Goal: Use online tool/utility: Use online tool/utility

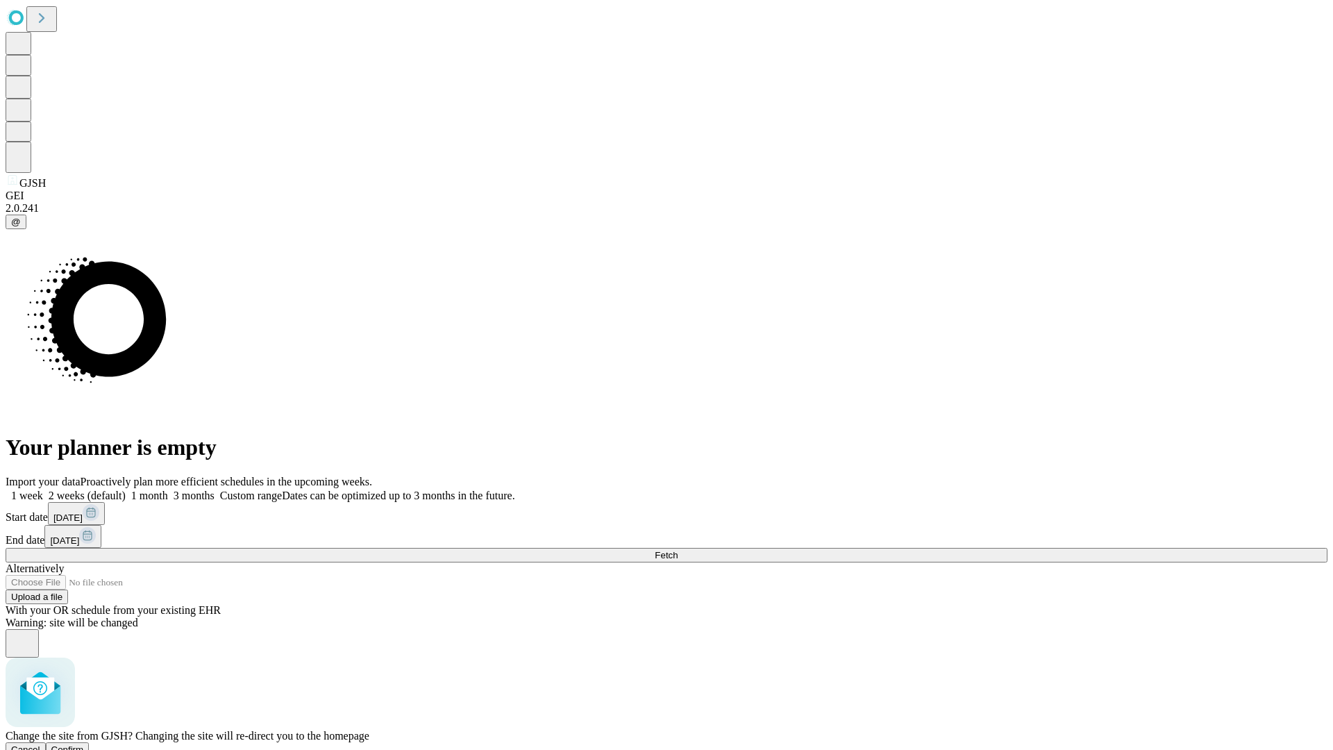
click at [84, 744] on span "Confirm" at bounding box center [67, 749] width 33 height 10
click at [168, 489] on label "1 month" at bounding box center [147, 495] width 42 height 12
click at [678, 550] on span "Fetch" at bounding box center [666, 555] width 23 height 10
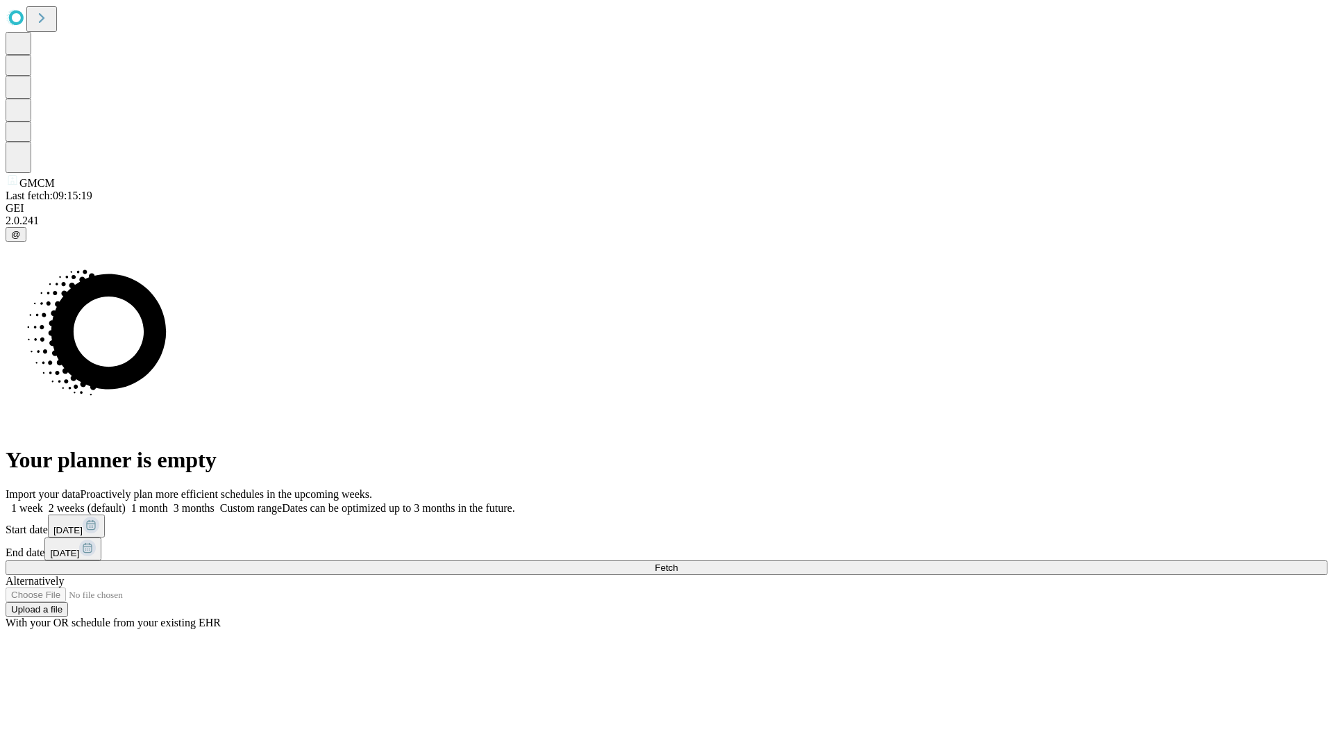
click at [168, 502] on label "1 month" at bounding box center [147, 508] width 42 height 12
click at [678, 562] on span "Fetch" at bounding box center [666, 567] width 23 height 10
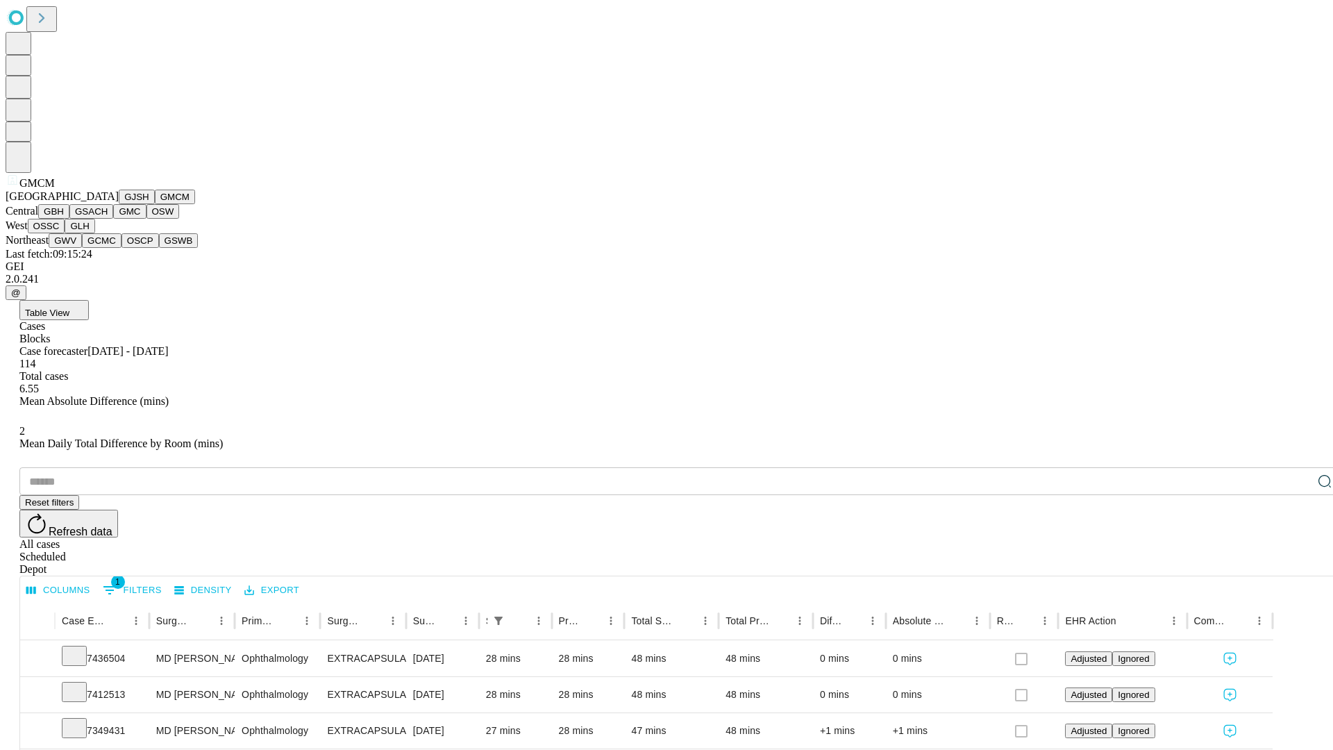
click at [69, 219] on button "GBH" at bounding box center [53, 211] width 31 height 15
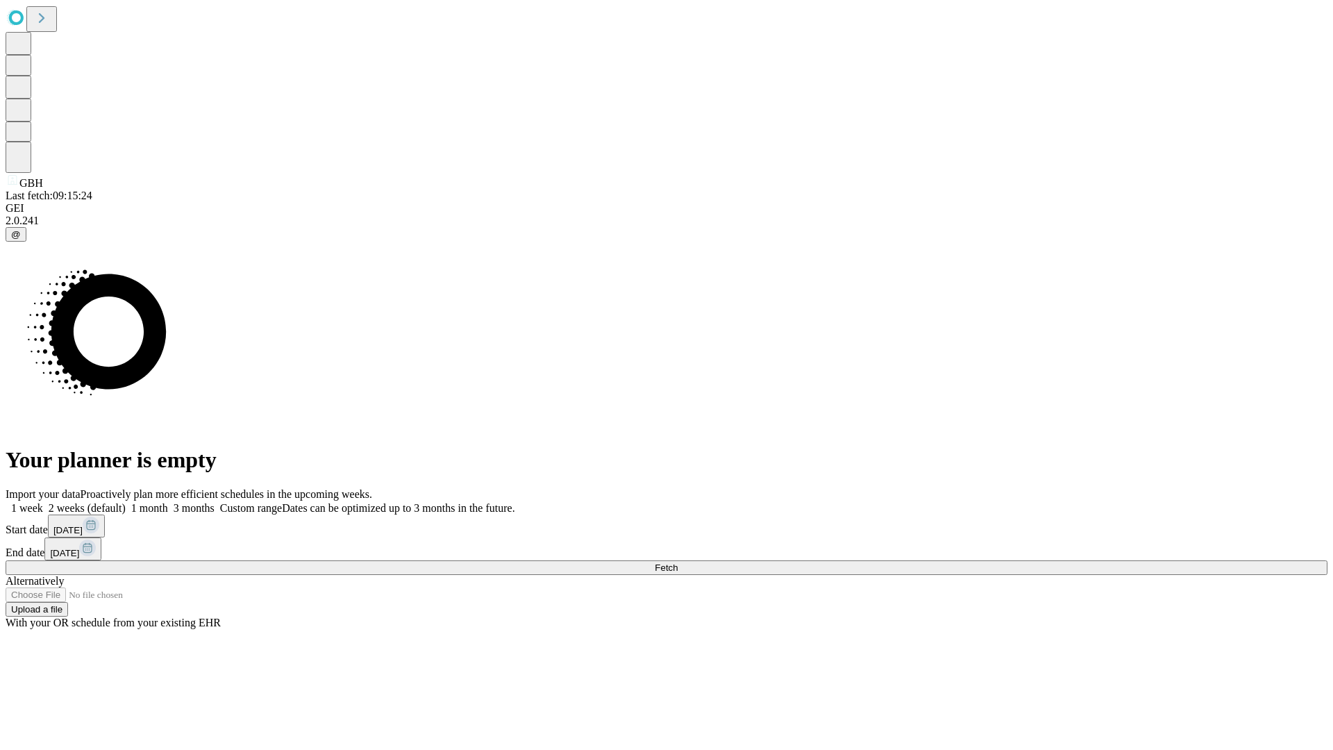
click at [678, 562] on span "Fetch" at bounding box center [666, 567] width 23 height 10
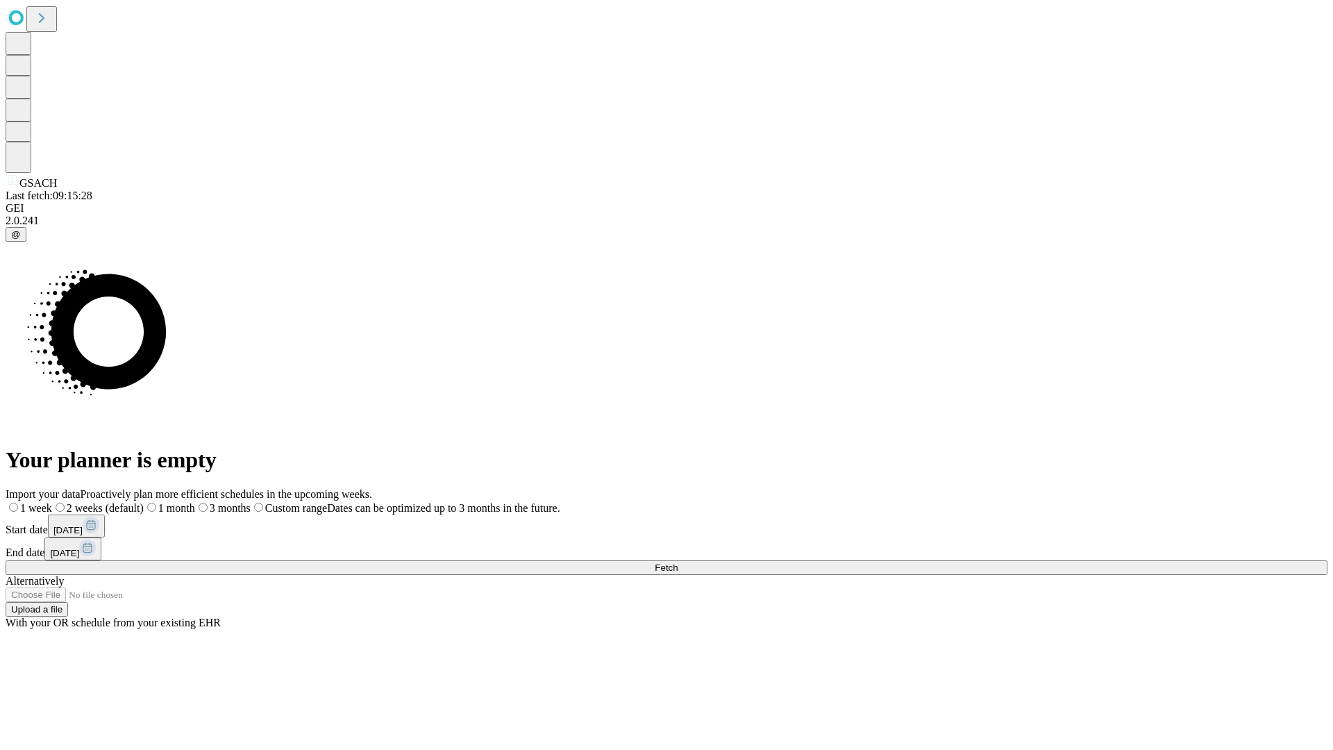
click at [195, 502] on label "1 month" at bounding box center [169, 508] width 51 height 12
click at [678, 562] on span "Fetch" at bounding box center [666, 567] width 23 height 10
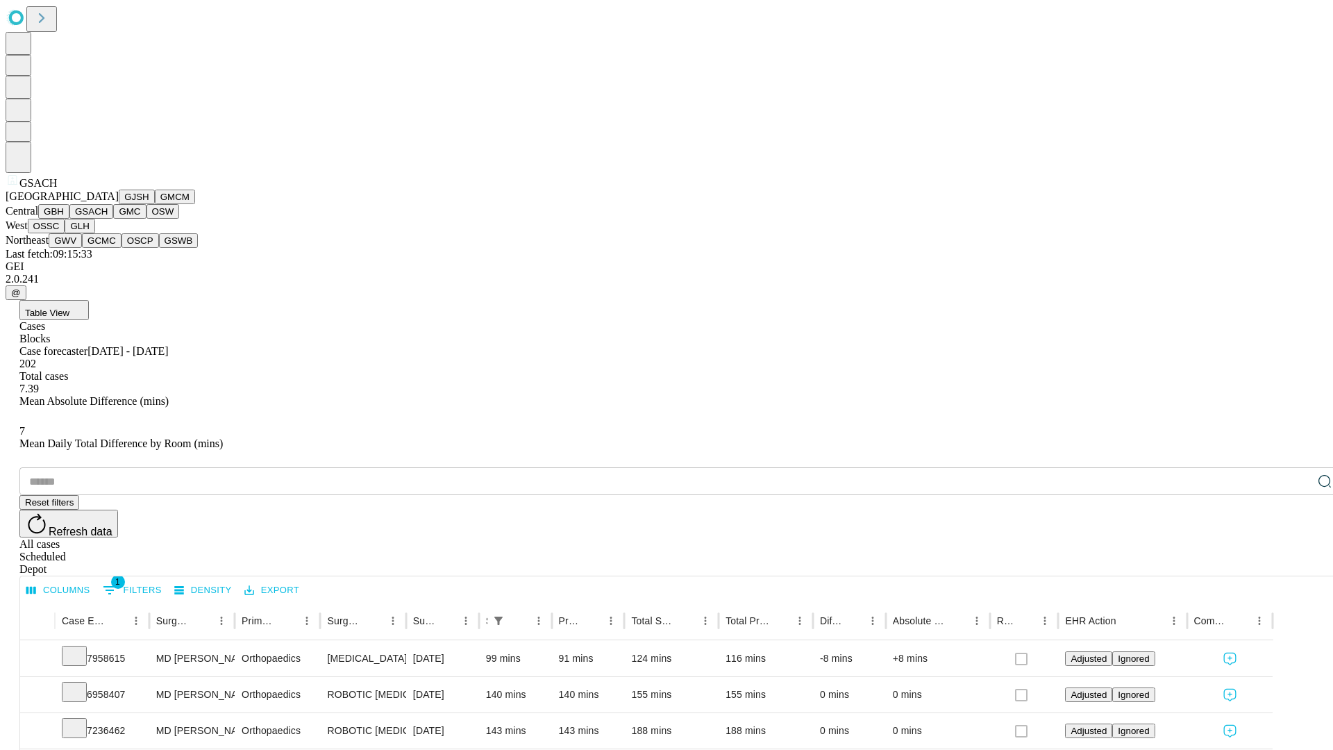
click at [113, 219] on button "GMC" at bounding box center [129, 211] width 33 height 15
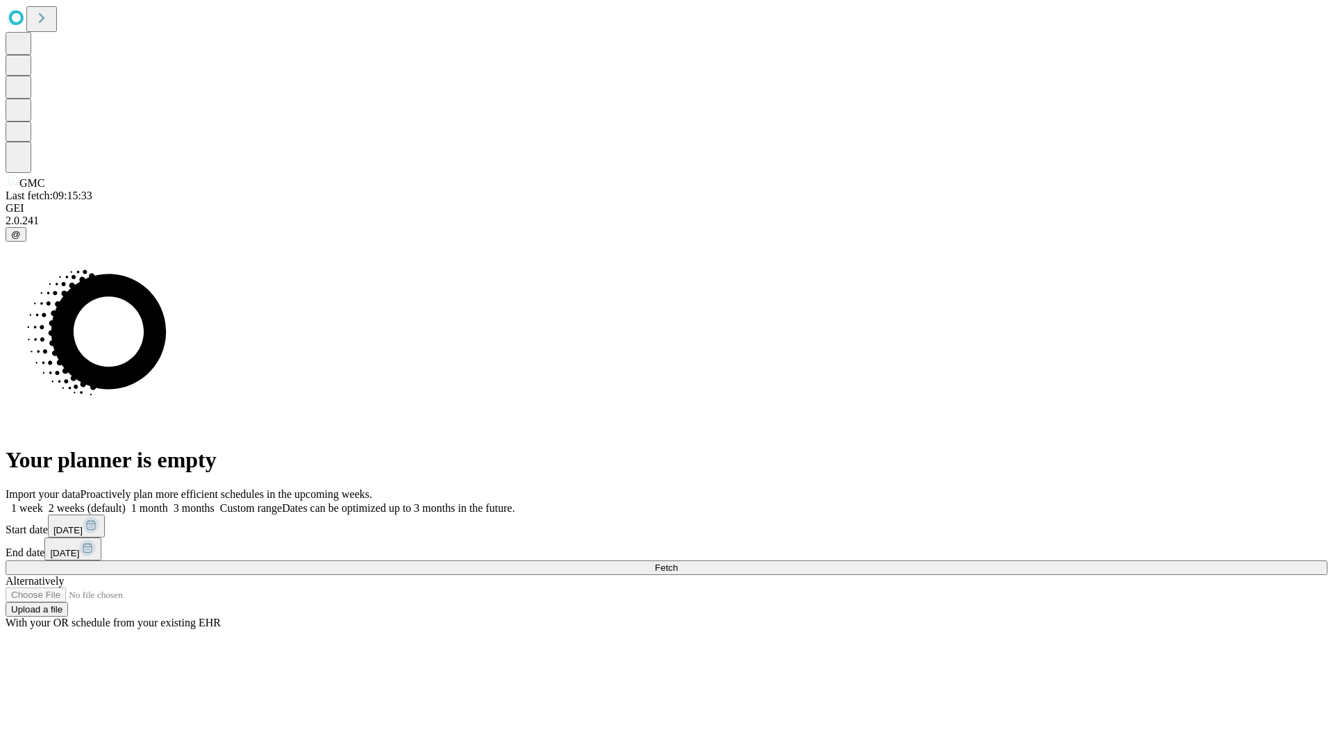
click at [678, 562] on span "Fetch" at bounding box center [666, 567] width 23 height 10
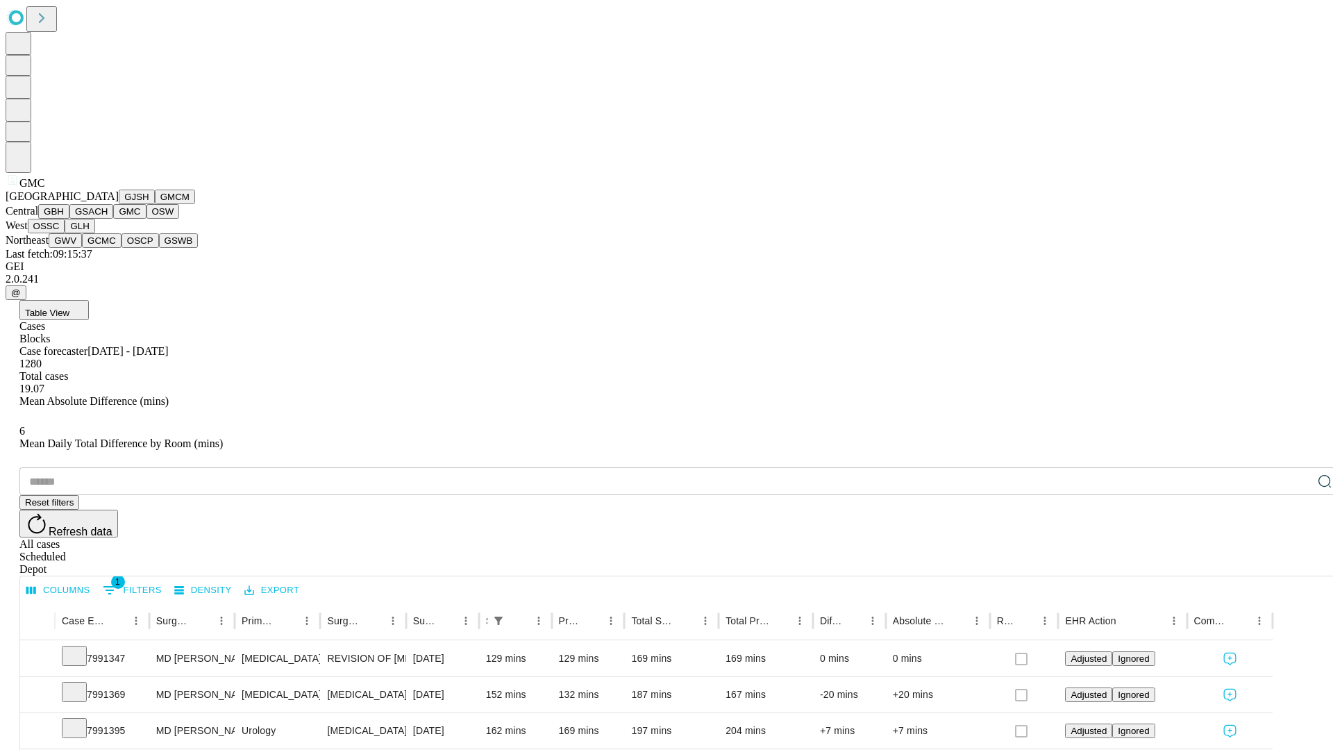
click at [146, 219] on button "OSW" at bounding box center [162, 211] width 33 height 15
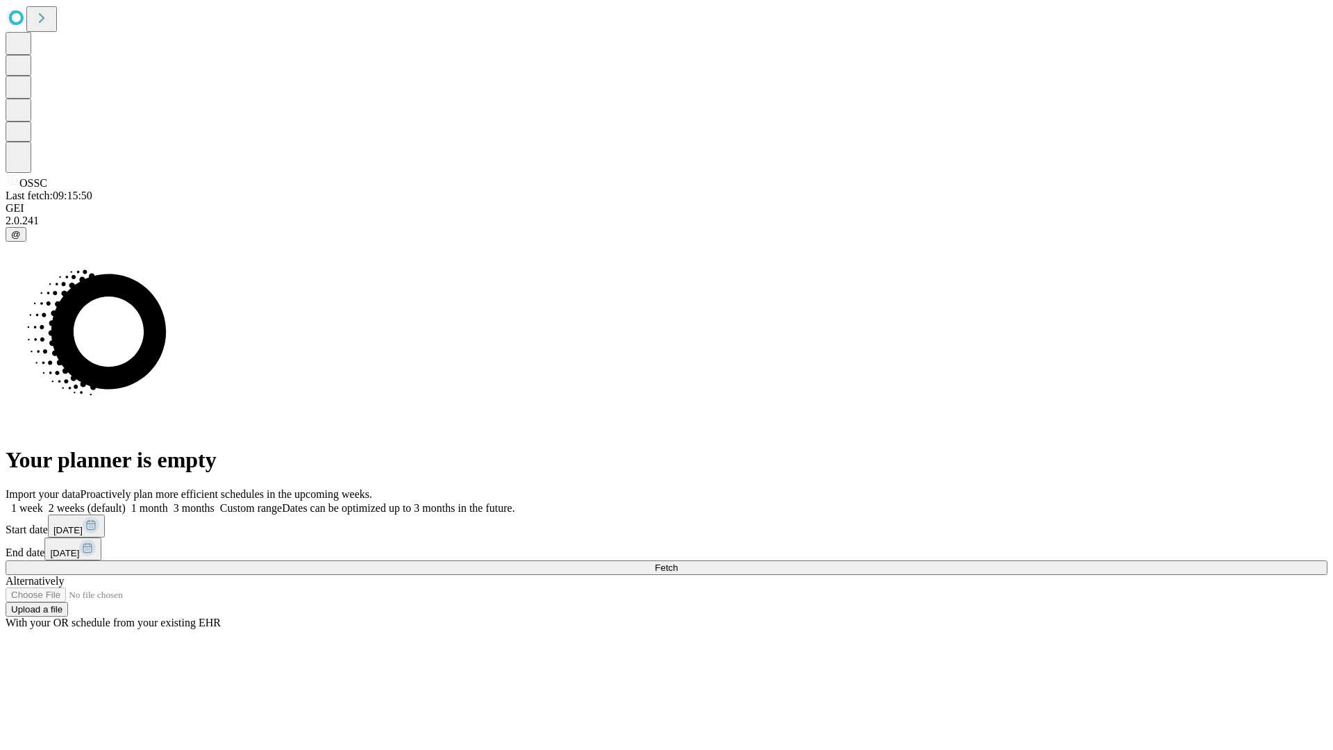
click at [678, 562] on span "Fetch" at bounding box center [666, 567] width 23 height 10
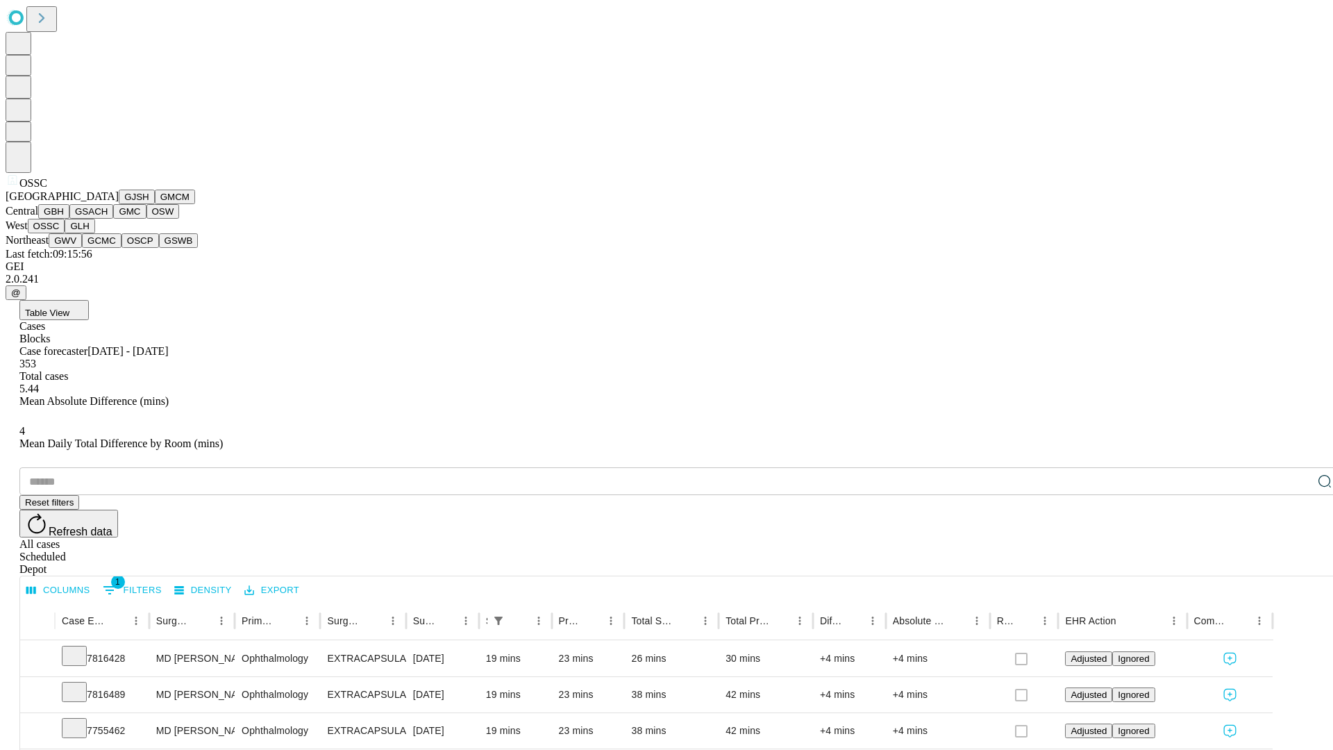
click at [94, 233] on button "GLH" at bounding box center [80, 226] width 30 height 15
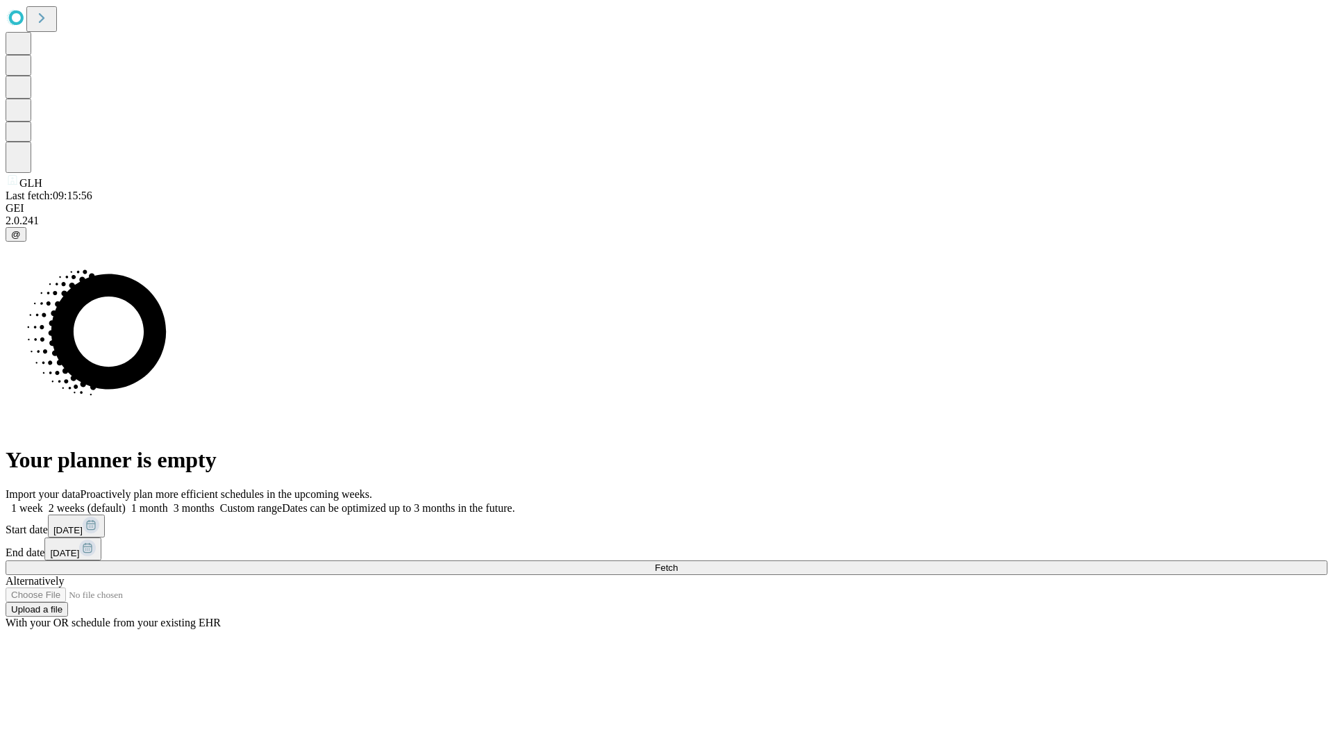
click at [168, 502] on label "1 month" at bounding box center [147, 508] width 42 height 12
click at [678, 562] on span "Fetch" at bounding box center [666, 567] width 23 height 10
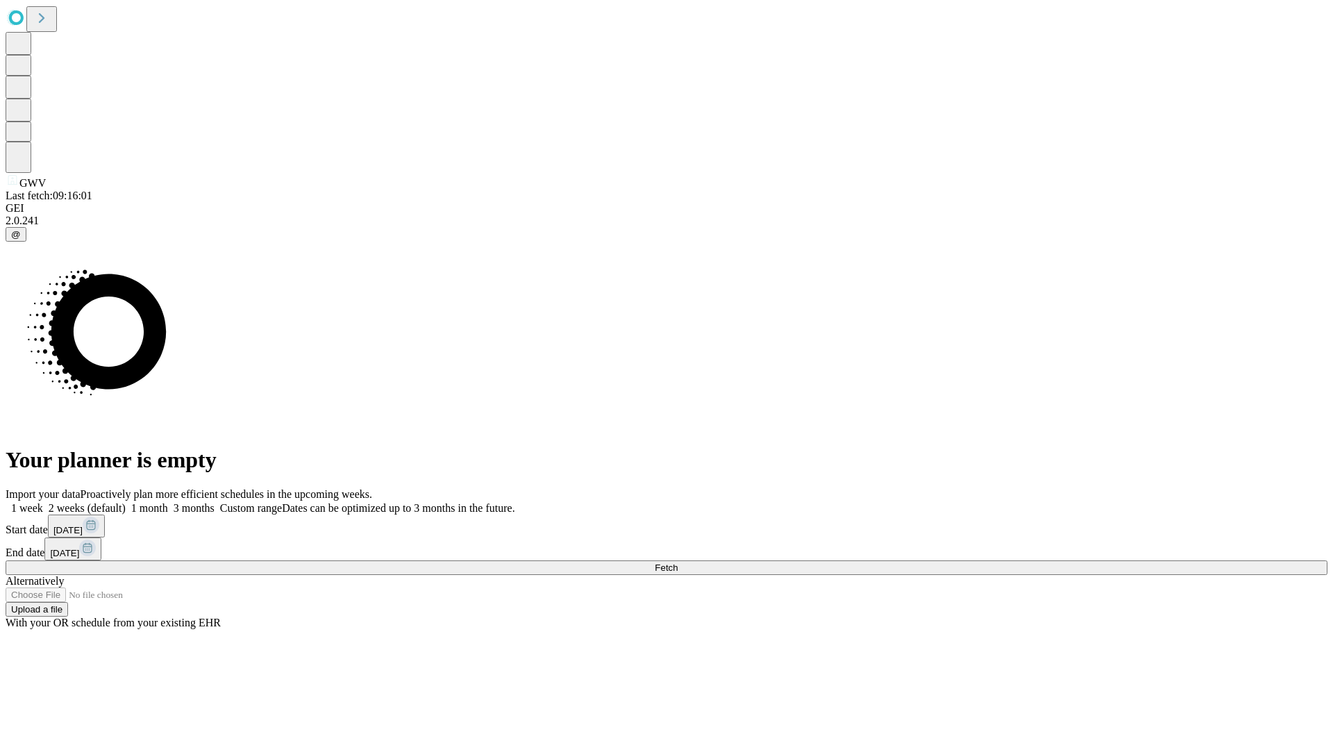
click at [168, 502] on label "1 month" at bounding box center [147, 508] width 42 height 12
click at [678, 562] on span "Fetch" at bounding box center [666, 567] width 23 height 10
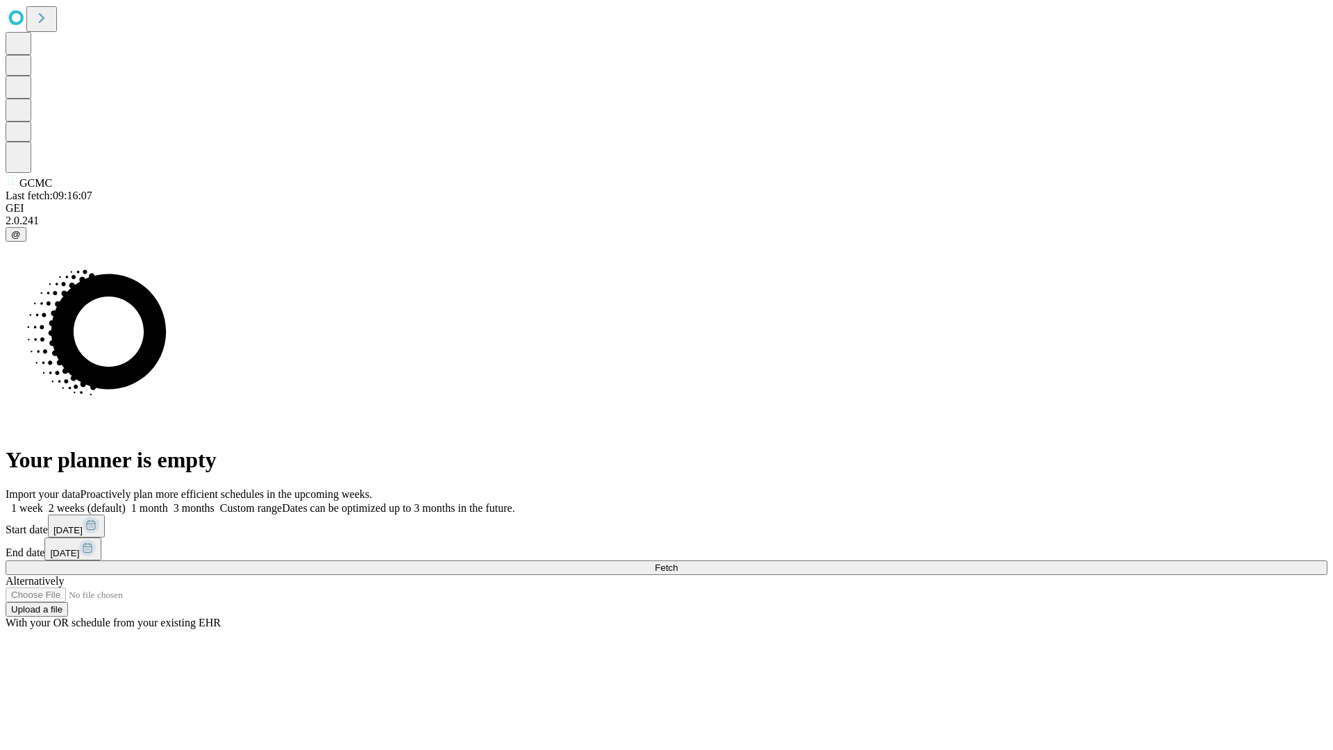
click at [168, 502] on label "1 month" at bounding box center [147, 508] width 42 height 12
click at [678, 562] on span "Fetch" at bounding box center [666, 567] width 23 height 10
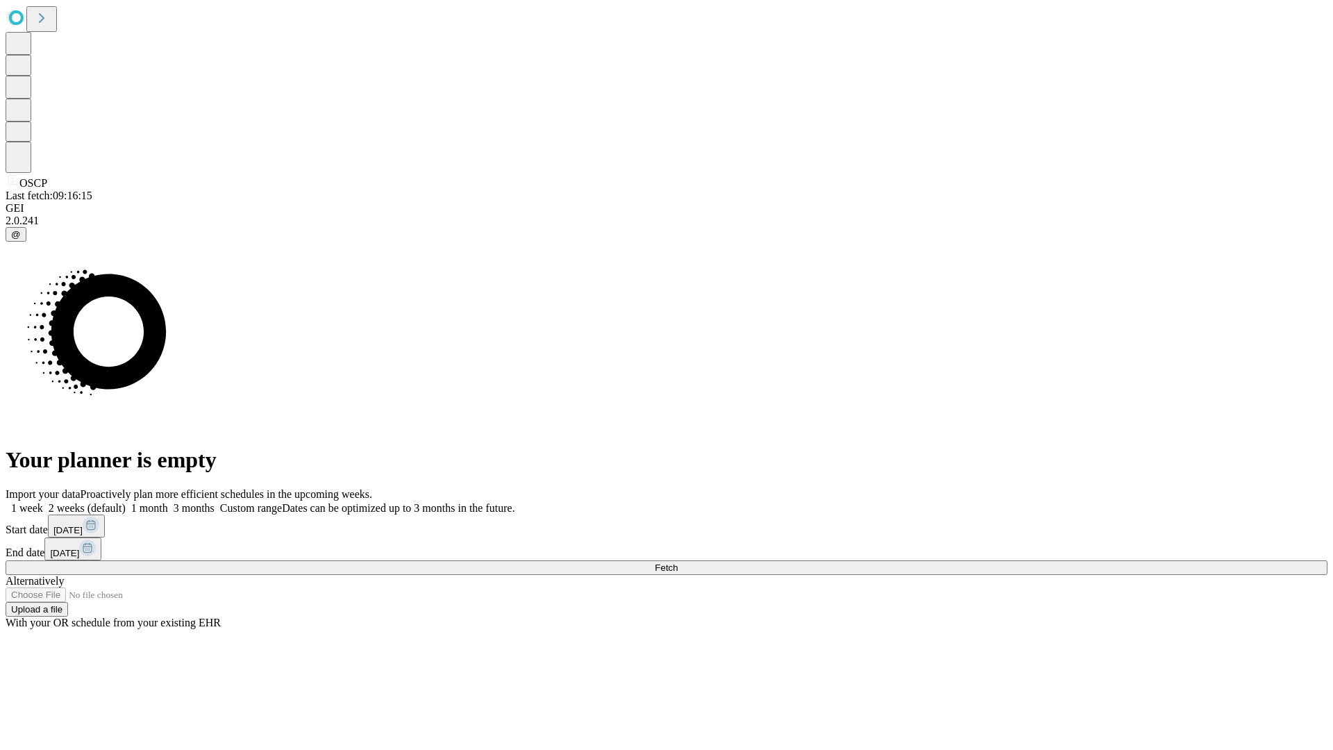
click at [168, 502] on label "1 month" at bounding box center [147, 508] width 42 height 12
click at [678, 562] on span "Fetch" at bounding box center [666, 567] width 23 height 10
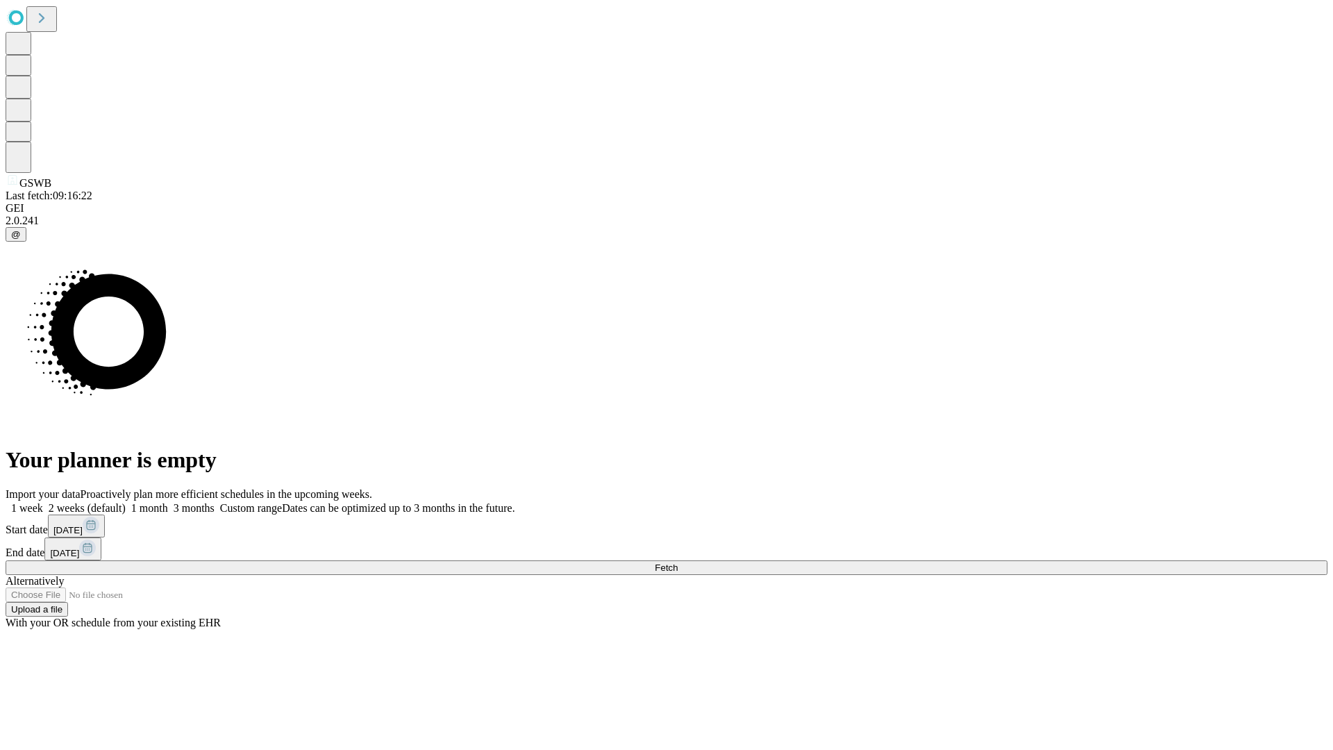
click at [168, 502] on label "1 month" at bounding box center [147, 508] width 42 height 12
click at [678, 562] on span "Fetch" at bounding box center [666, 567] width 23 height 10
